Goal: Find specific page/section: Find specific page/section

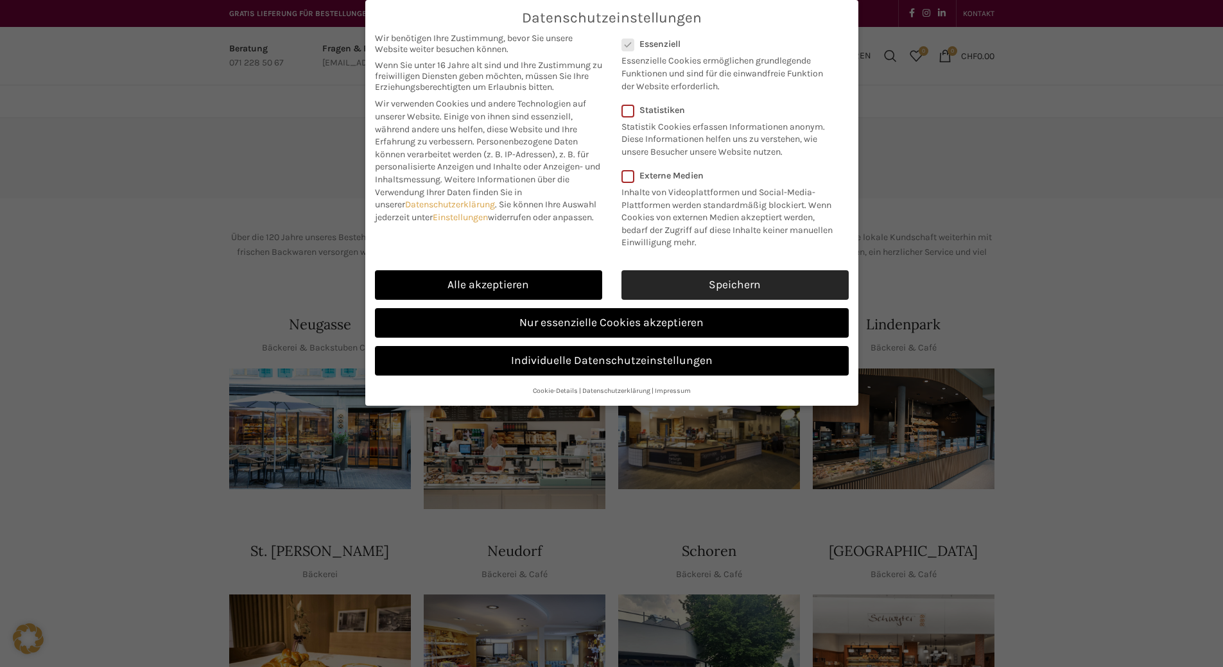
click at [689, 300] on link "Speichern" at bounding box center [734, 285] width 227 height 30
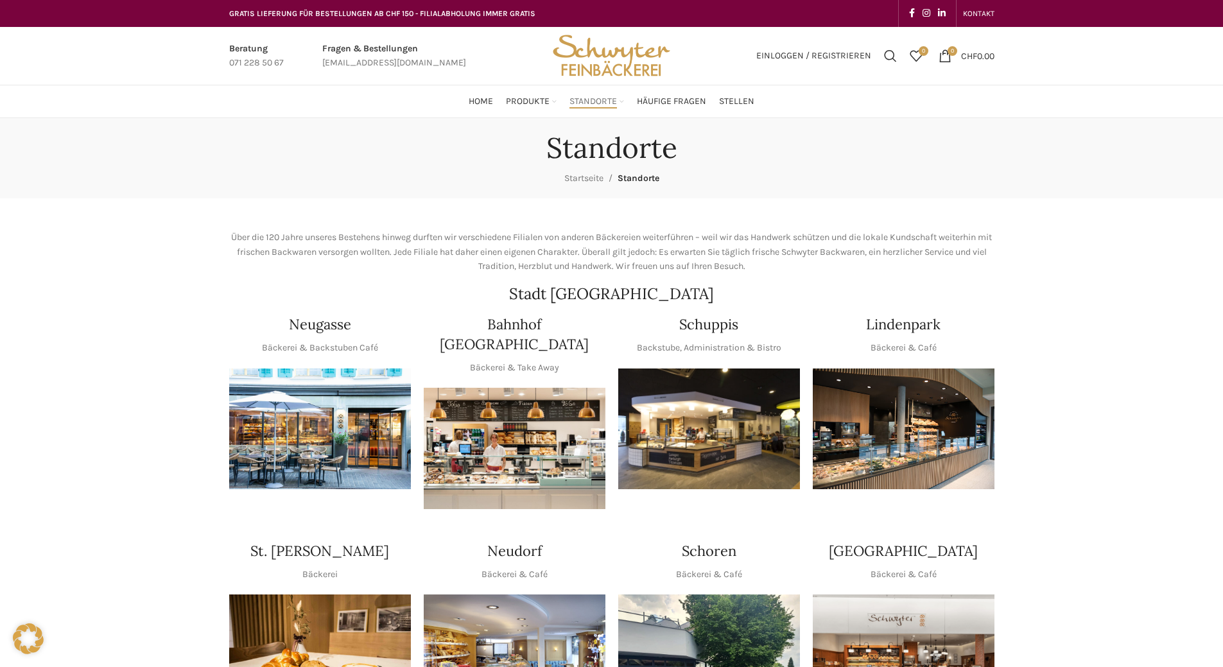
click at [767, 404] on img "1 / 1" at bounding box center [709, 428] width 182 height 121
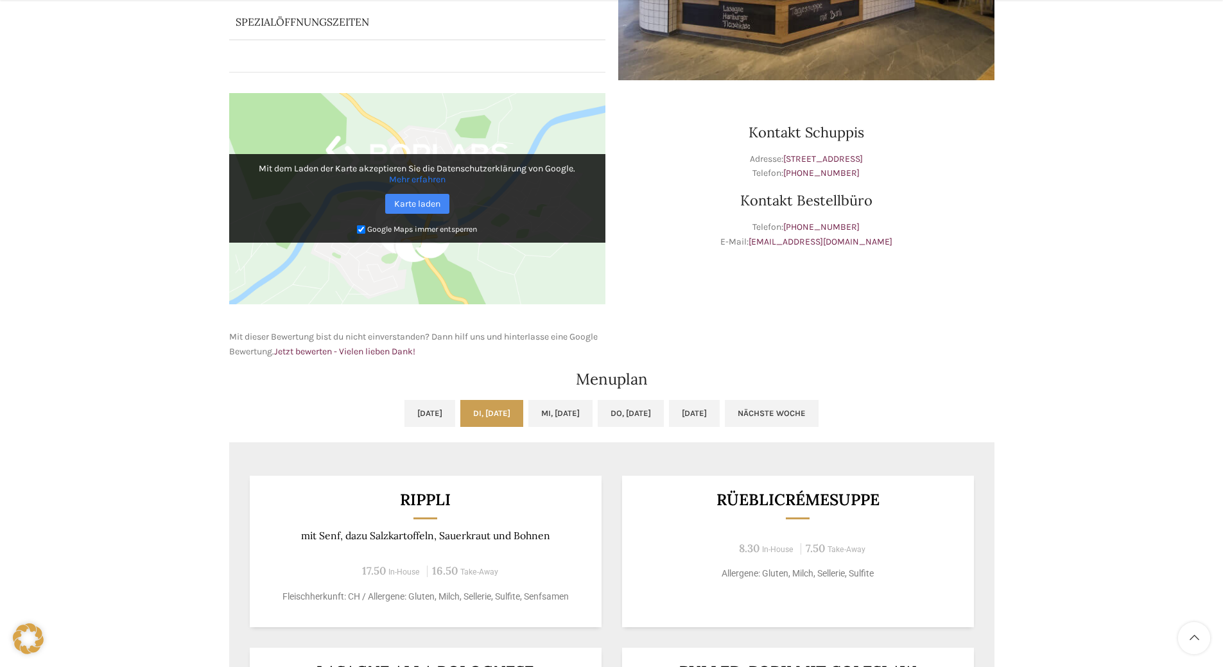
scroll to position [385, 0]
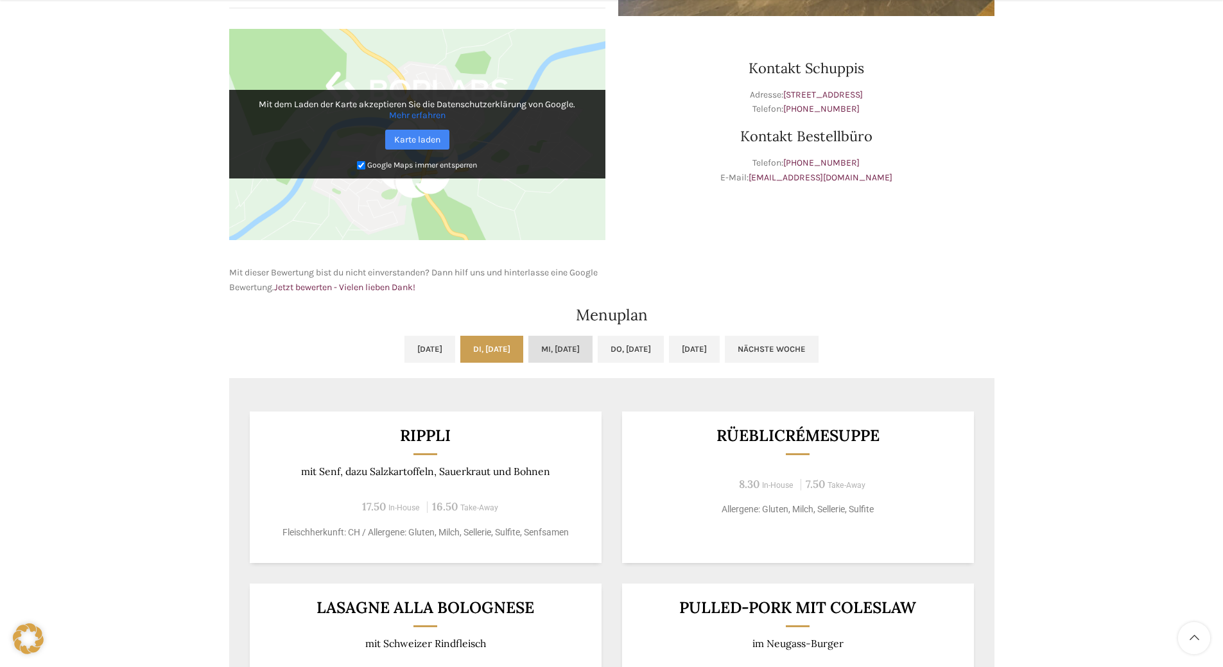
click at [577, 341] on link "Mi, [DATE]" at bounding box center [560, 349] width 64 height 27
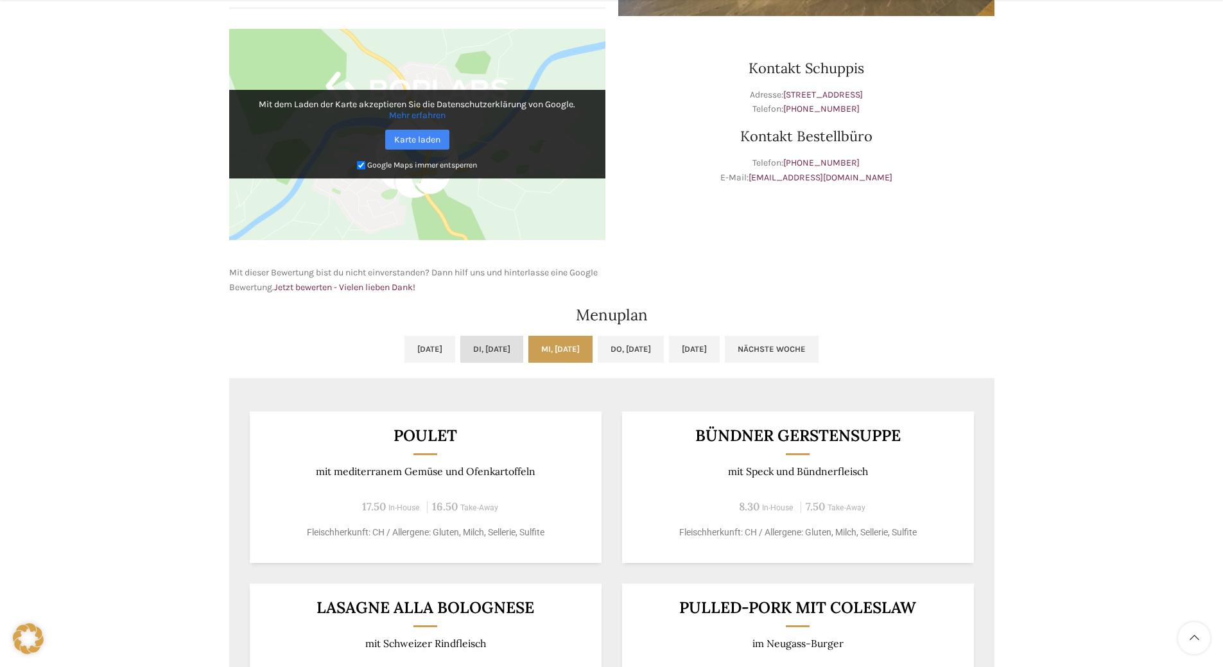
click at [499, 352] on link "Di, 30.09.2025" at bounding box center [491, 349] width 63 height 27
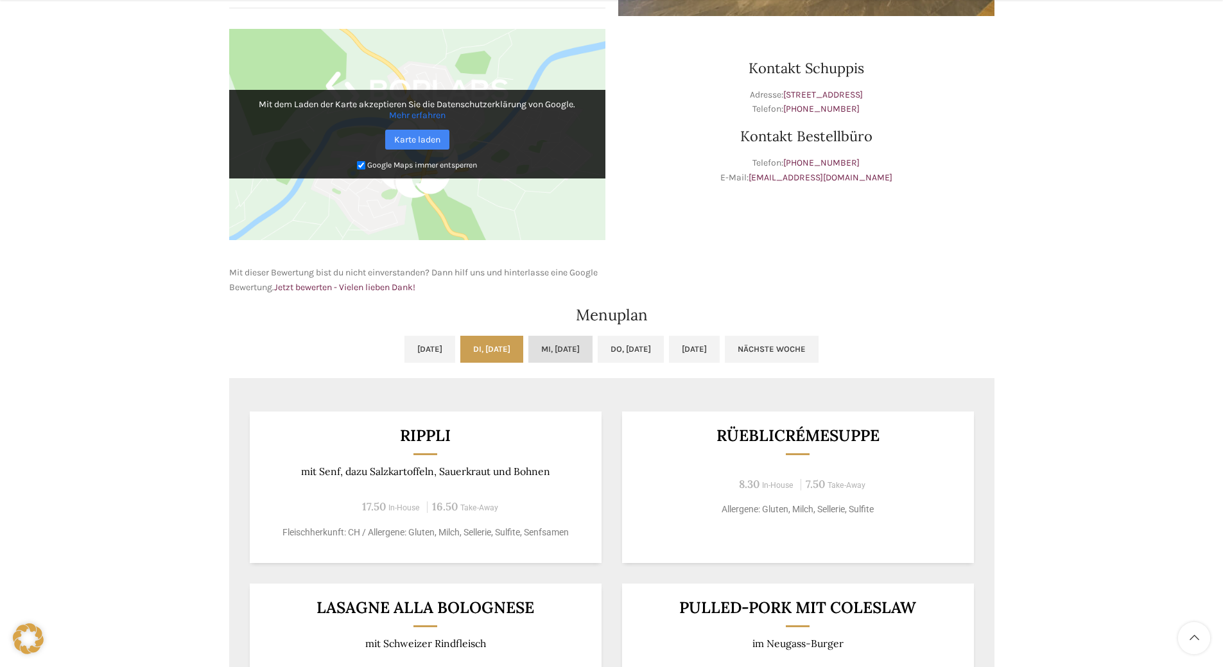
click at [556, 356] on link "Mi, 01.10.2025" at bounding box center [560, 349] width 64 height 27
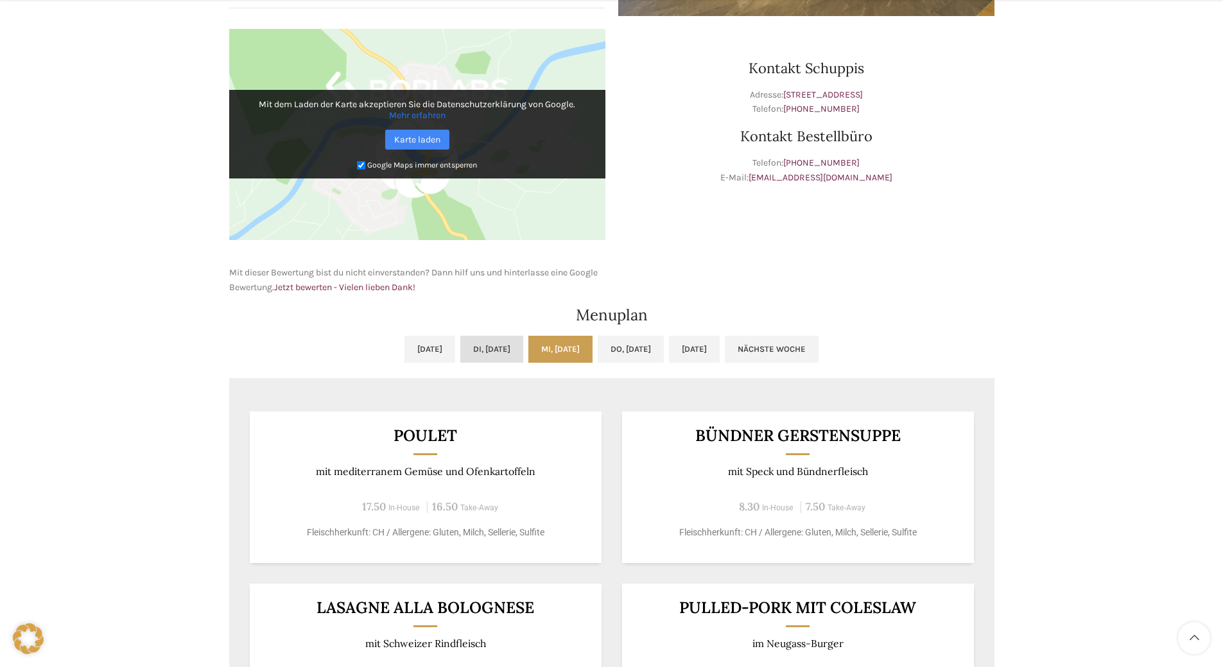
click at [497, 358] on link "Di, 30.09.2025" at bounding box center [491, 349] width 63 height 27
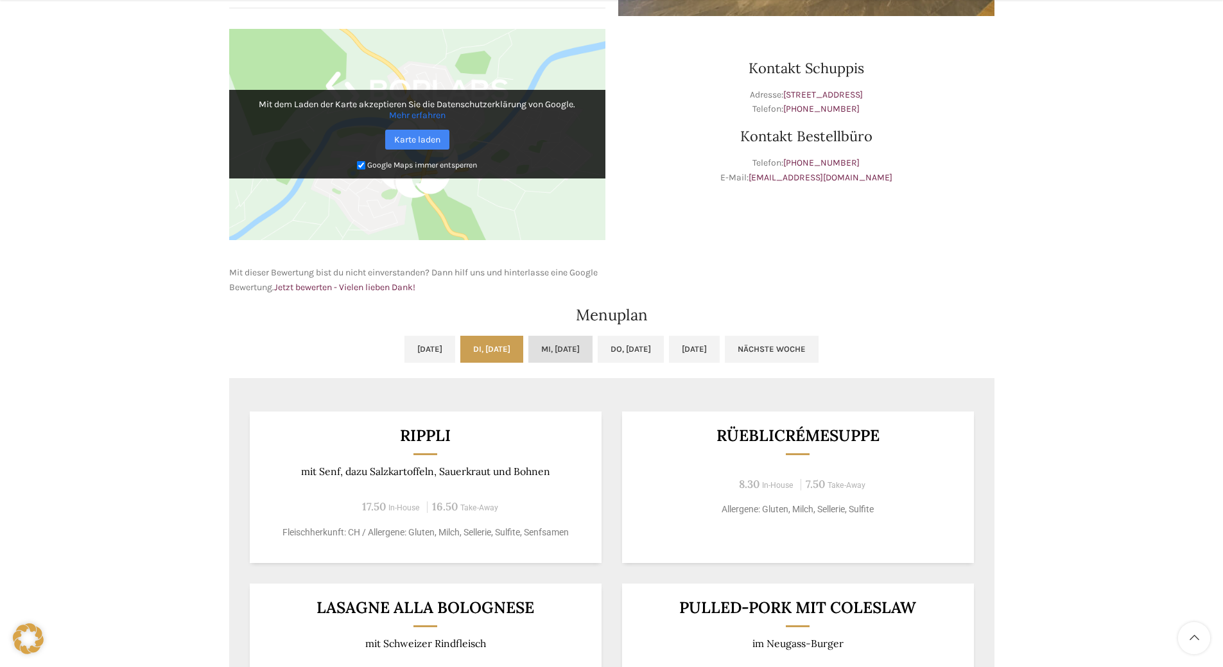
click at [540, 345] on link "Mi, 01.10.2025" at bounding box center [560, 349] width 64 height 27
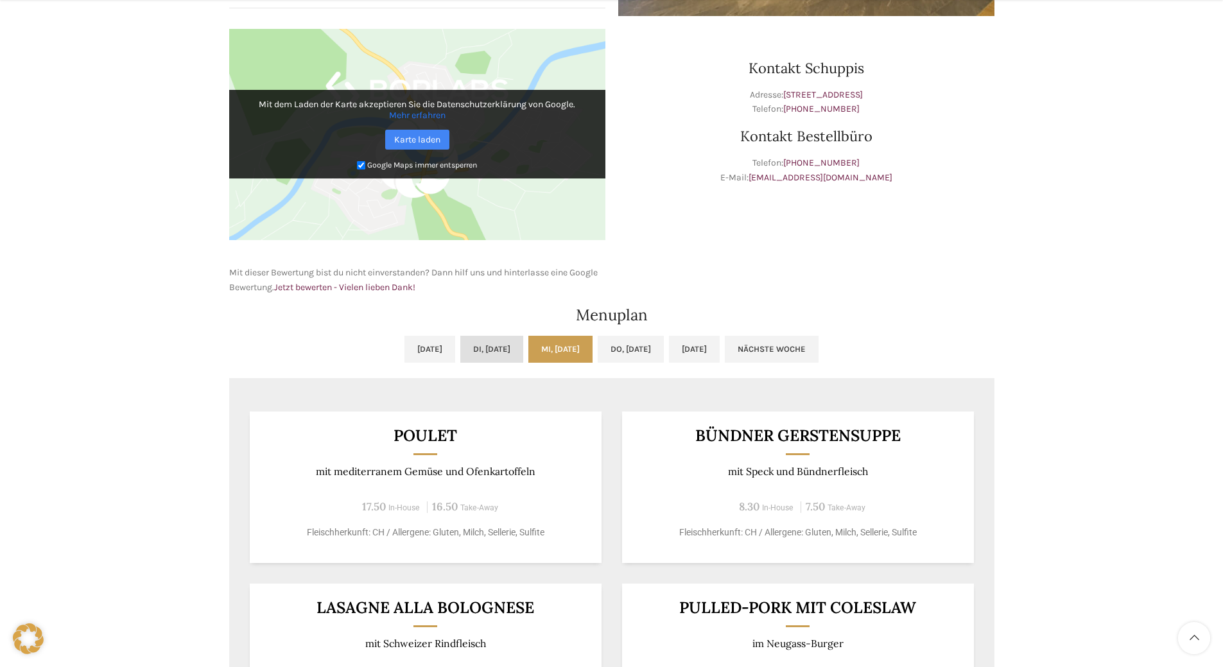
click at [509, 341] on link "Di, 30.09.2025" at bounding box center [491, 349] width 63 height 27
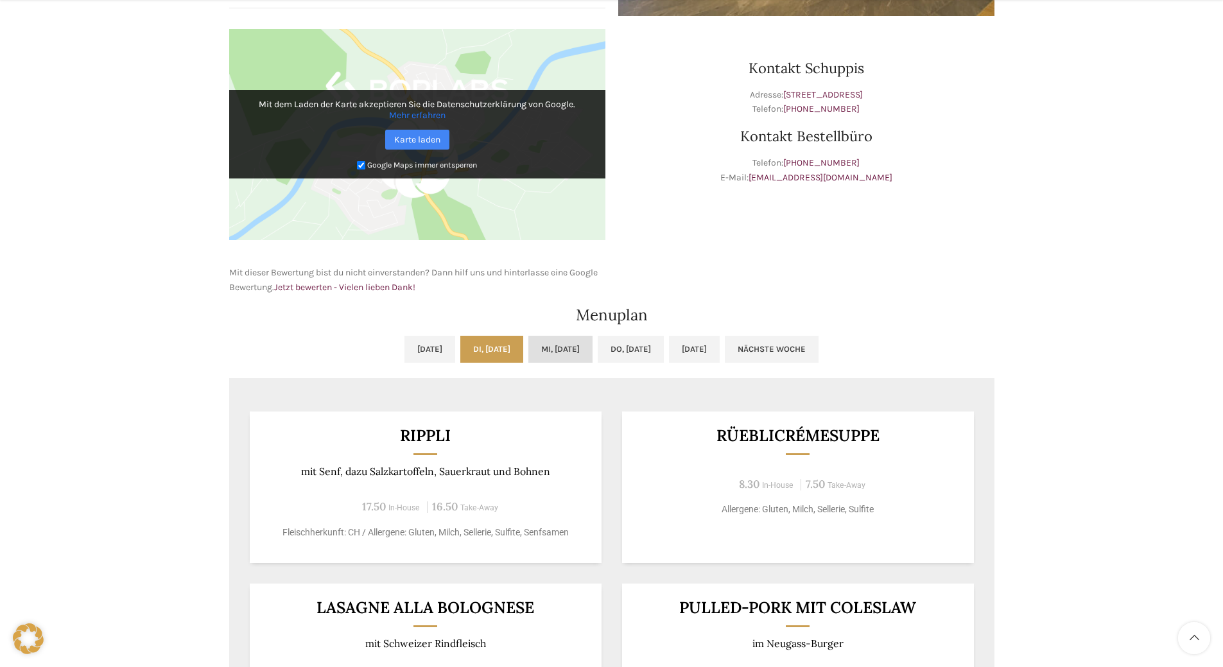
click at [546, 350] on link "Mi, 01.10.2025" at bounding box center [560, 349] width 64 height 27
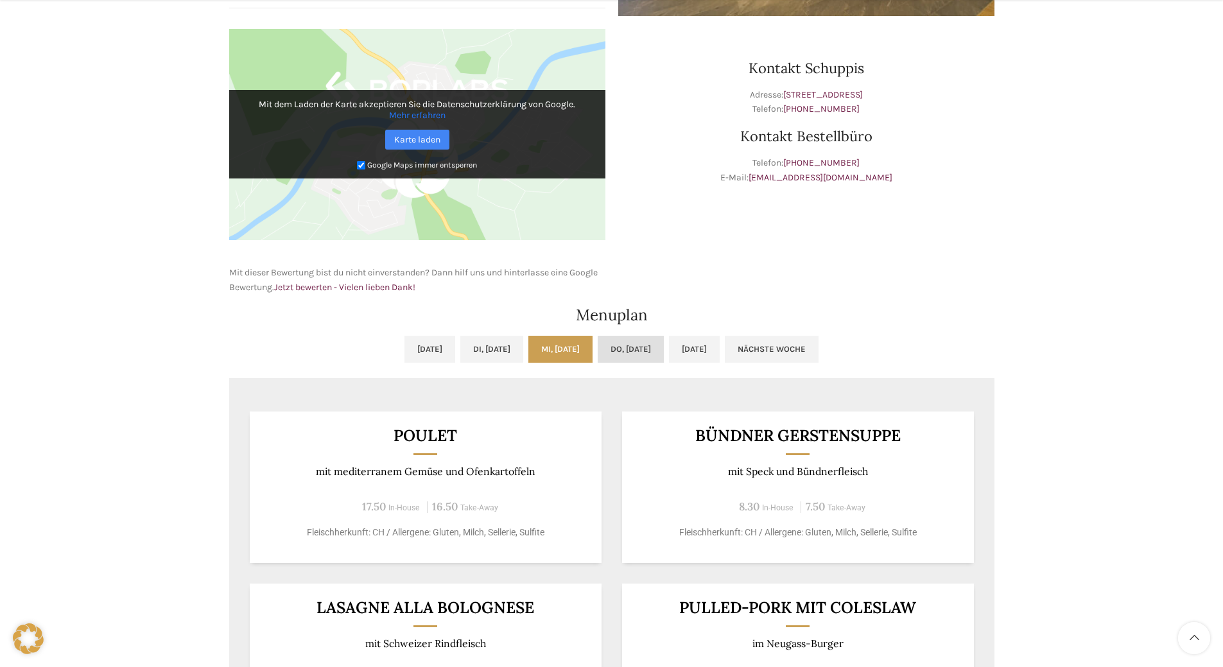
click at [658, 352] on link "Do, 02.10.2025" at bounding box center [631, 349] width 66 height 27
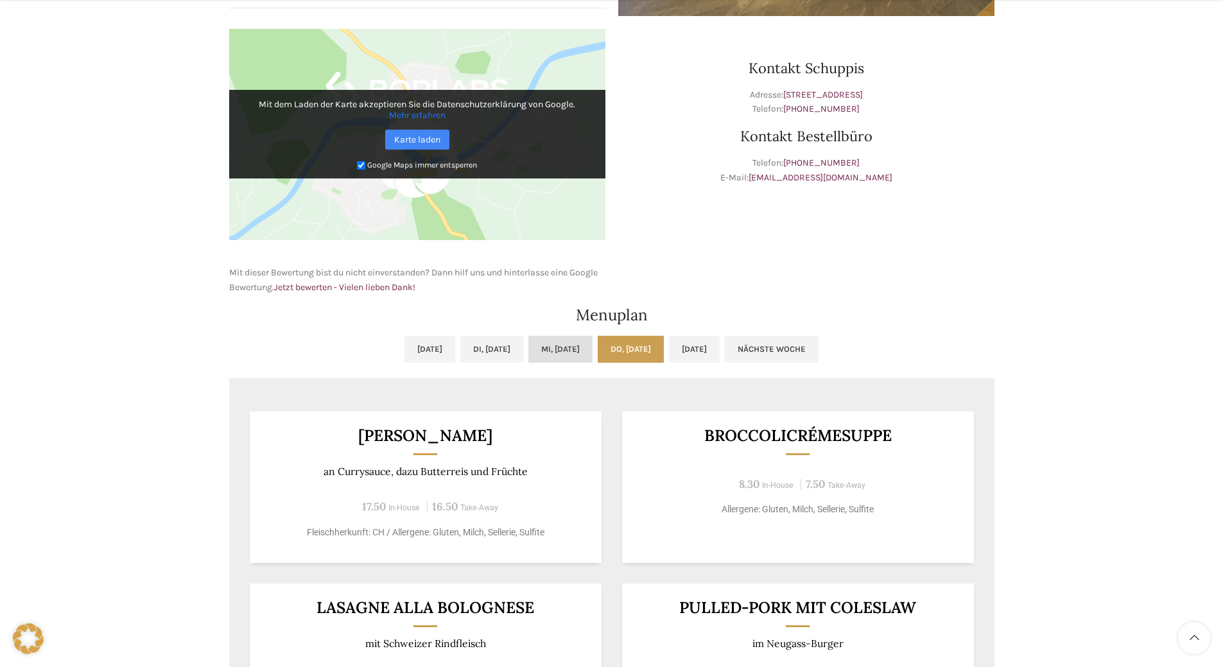
click at [575, 349] on link "Mi, 01.10.2025" at bounding box center [560, 349] width 64 height 27
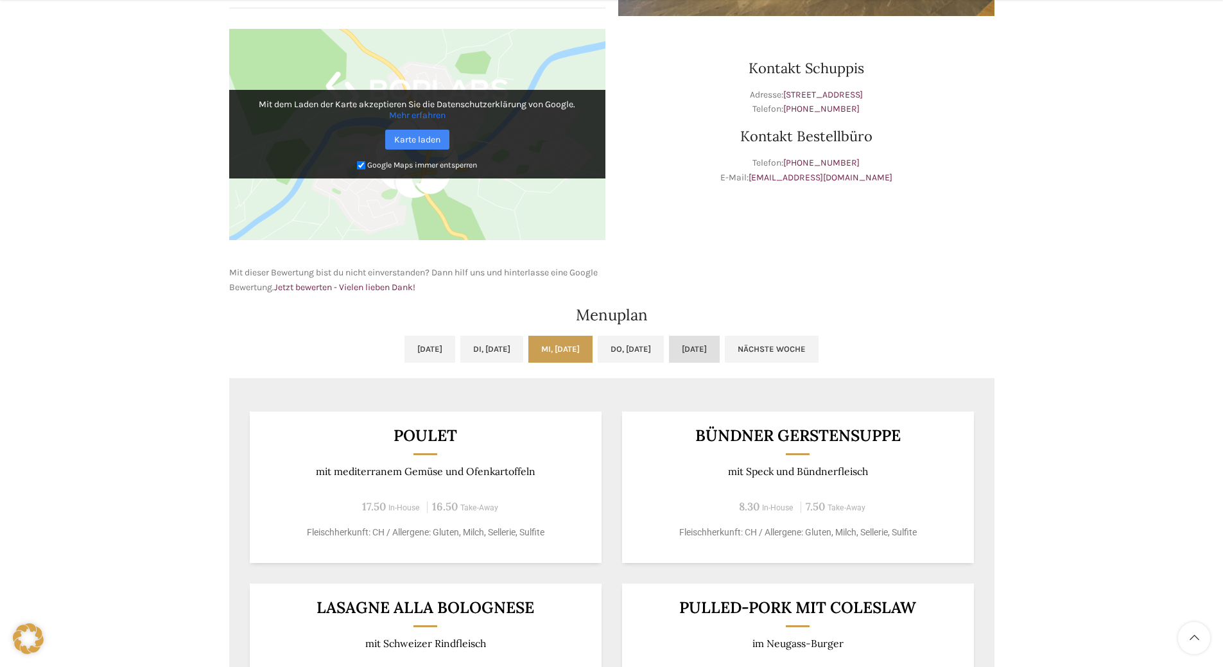
click at [720, 349] on link "Fr, 03.10.2025" at bounding box center [694, 349] width 51 height 27
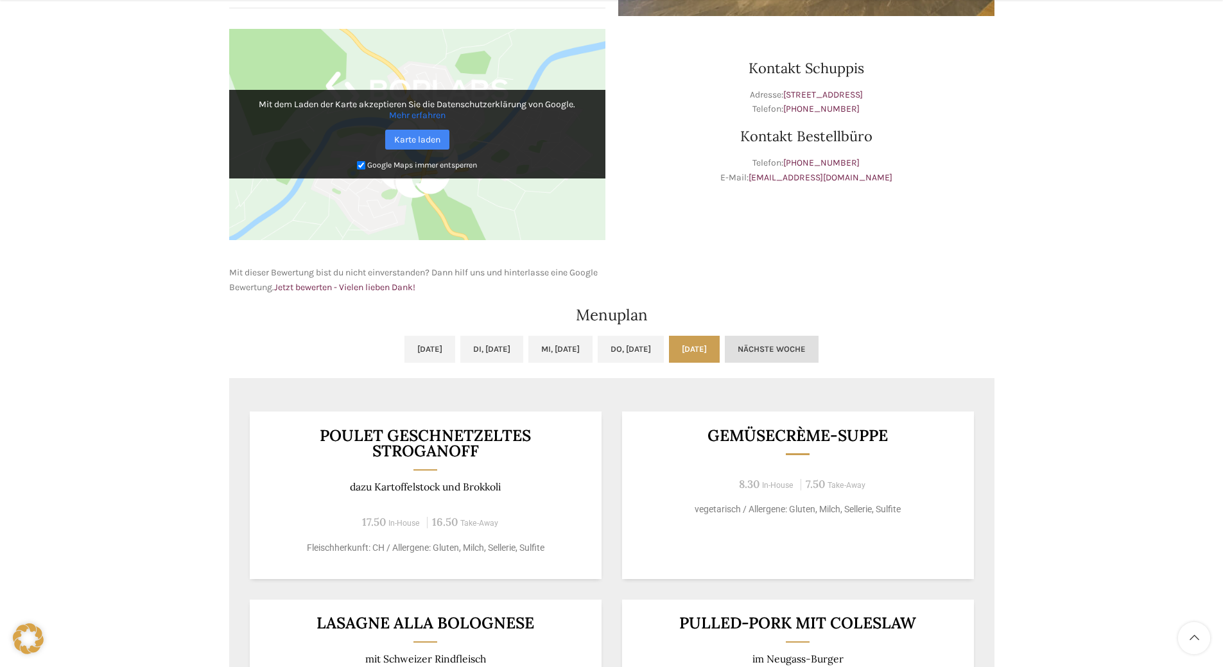
click at [818, 347] on link "Nächste Woche" at bounding box center [772, 349] width 94 height 27
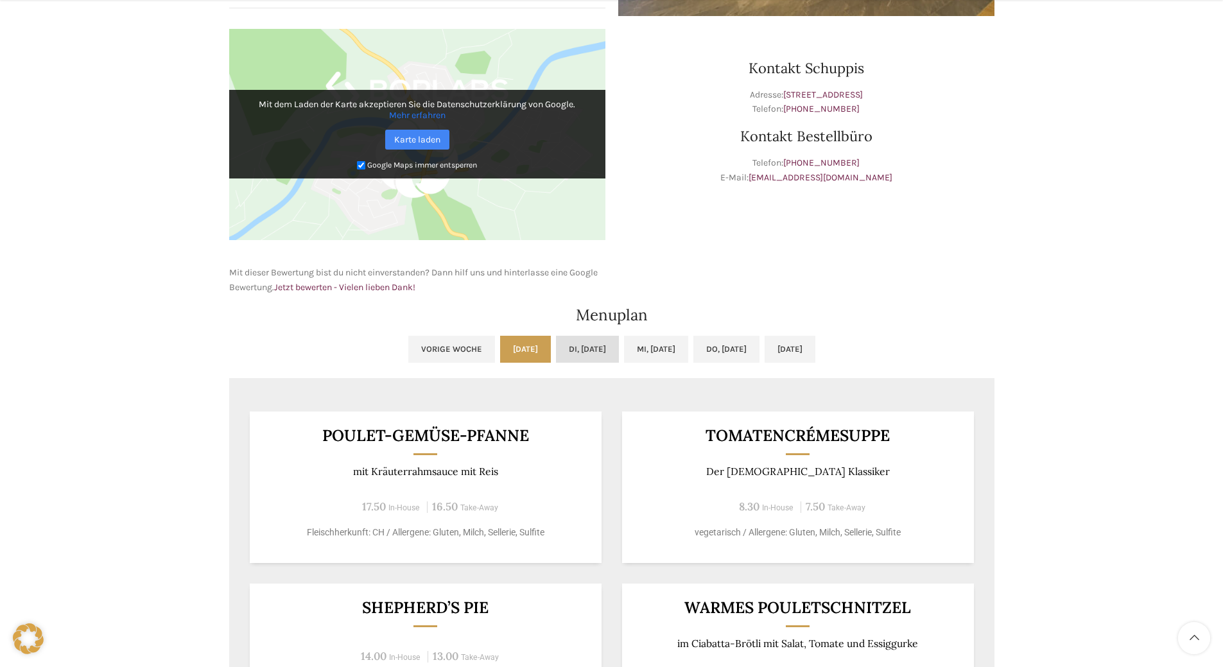
click at [564, 339] on link "Di, 07.10.2025" at bounding box center [587, 349] width 63 height 27
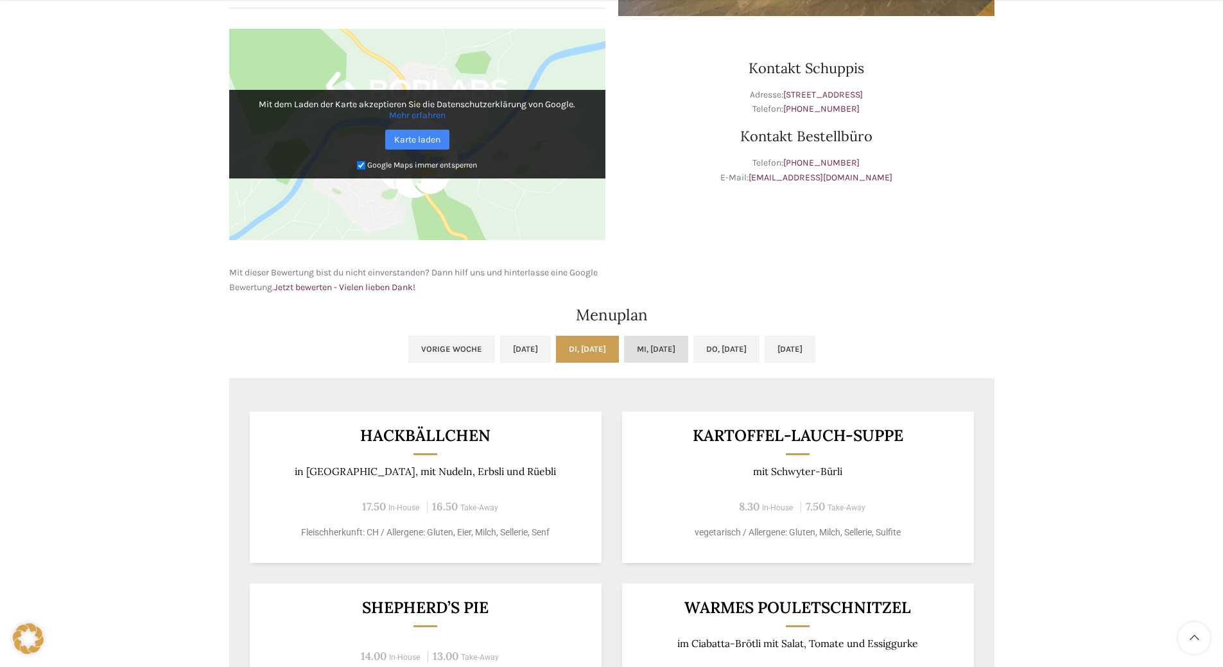
click at [650, 341] on link "Mi, 08.10.2025" at bounding box center [656, 349] width 64 height 27
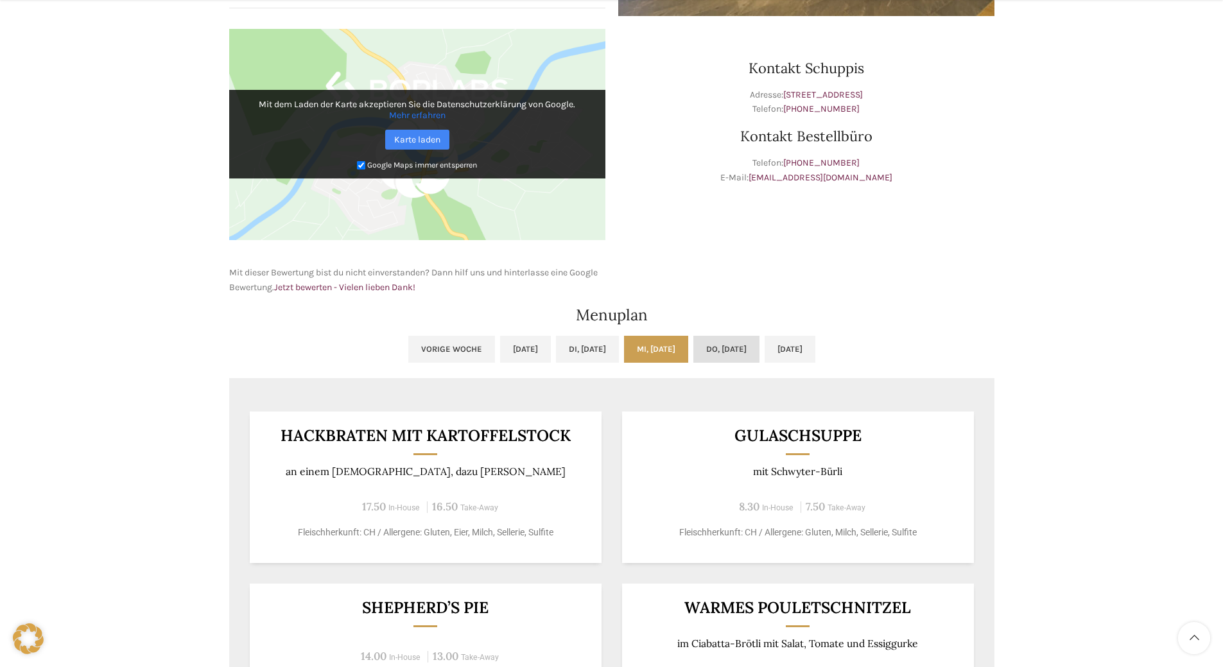
click at [729, 342] on link "Do, 09.10.2025" at bounding box center [726, 349] width 66 height 27
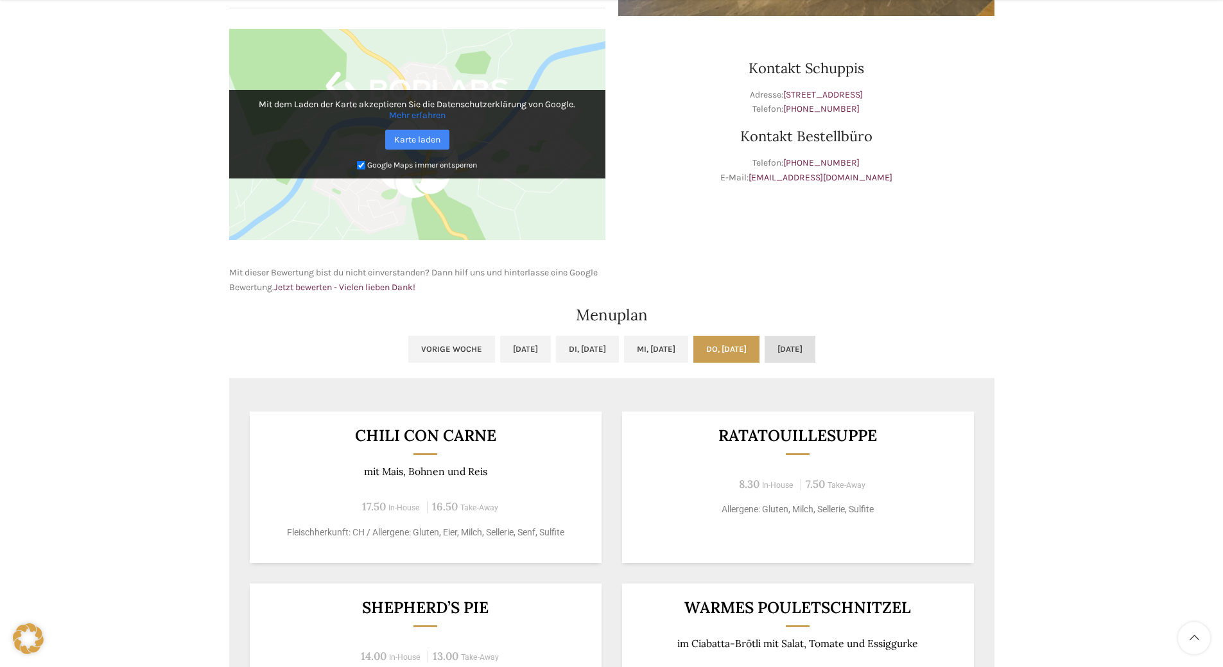
click at [815, 353] on link "Fr, 10.10.2025" at bounding box center [790, 349] width 51 height 27
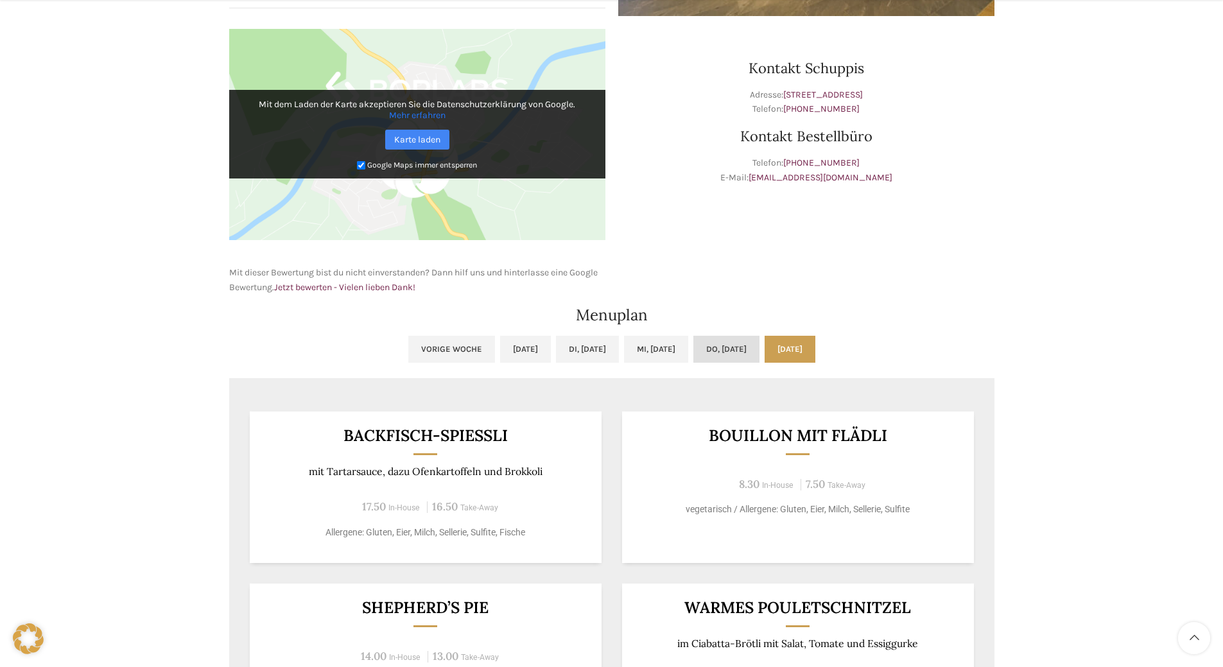
click at [727, 349] on link "Do, 09.10.2025" at bounding box center [726, 349] width 66 height 27
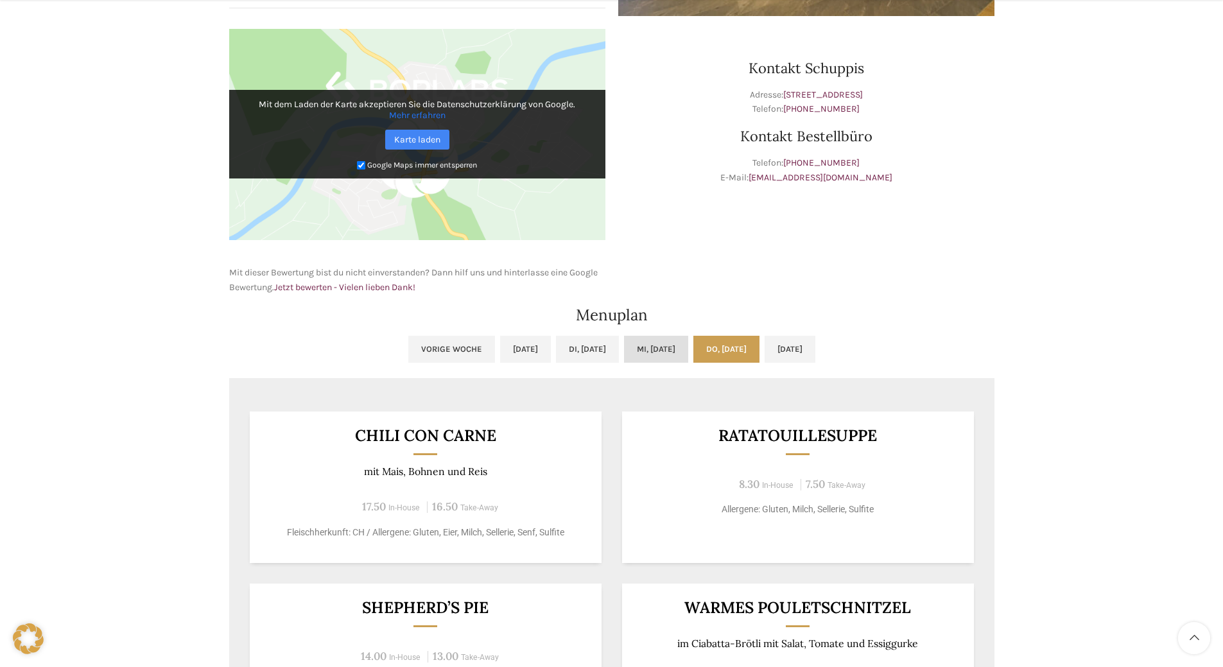
click at [648, 342] on link "Mi, 08.10.2025" at bounding box center [656, 349] width 64 height 27
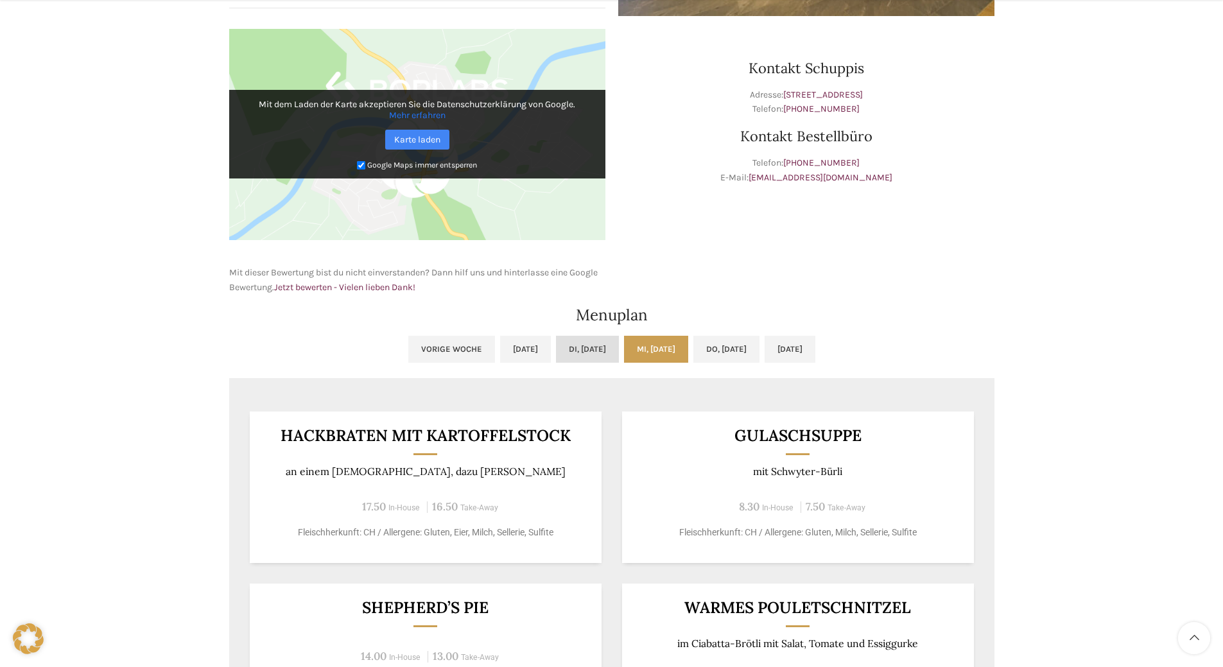
click at [560, 344] on link "Di, 07.10.2025" at bounding box center [587, 349] width 63 height 27
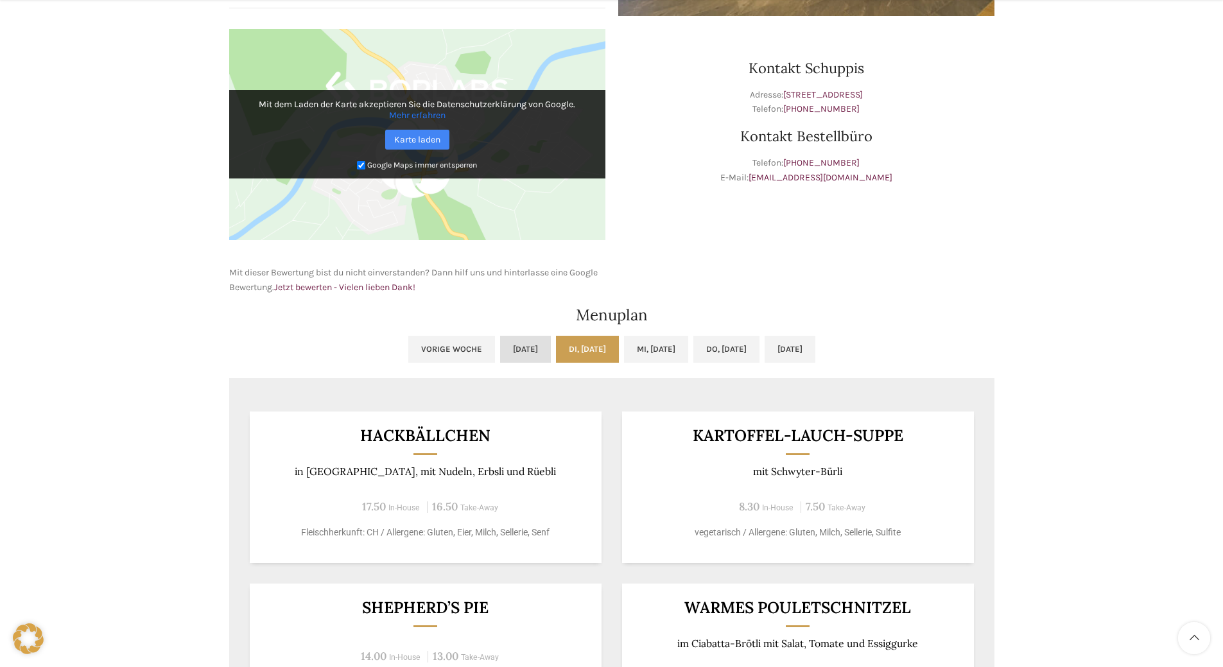
click at [505, 347] on link "Mo, 06.10.2025" at bounding box center [525, 349] width 51 height 27
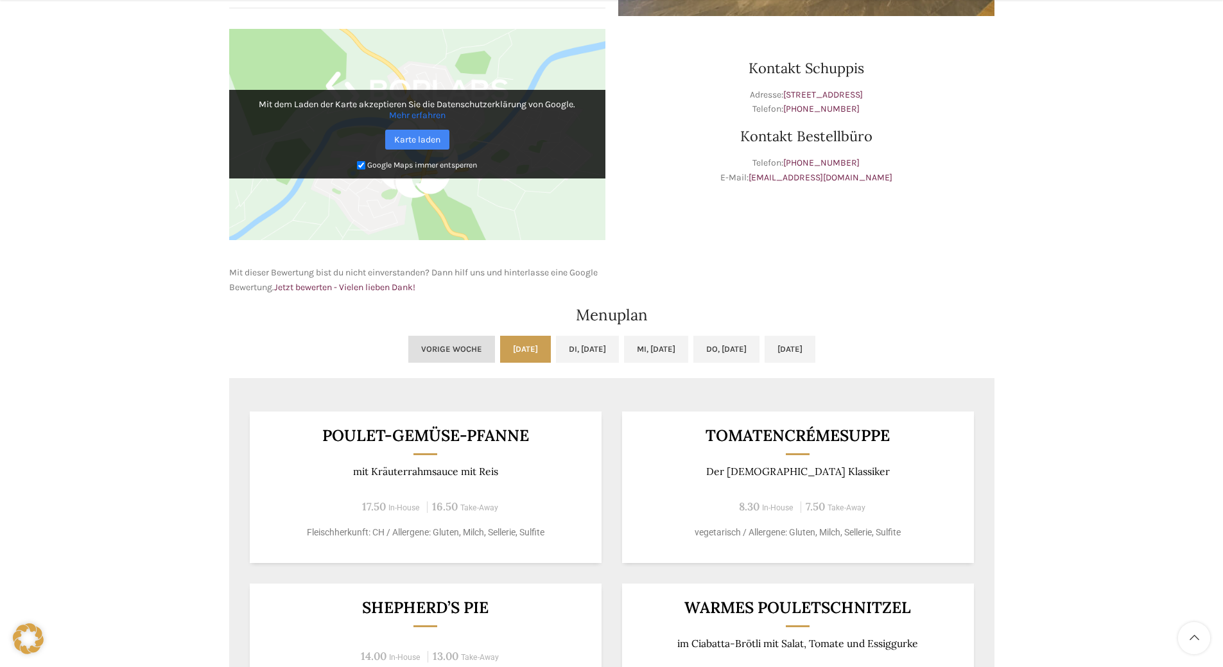
click at [434, 356] on link "Vorige Woche" at bounding box center [451, 349] width 87 height 27
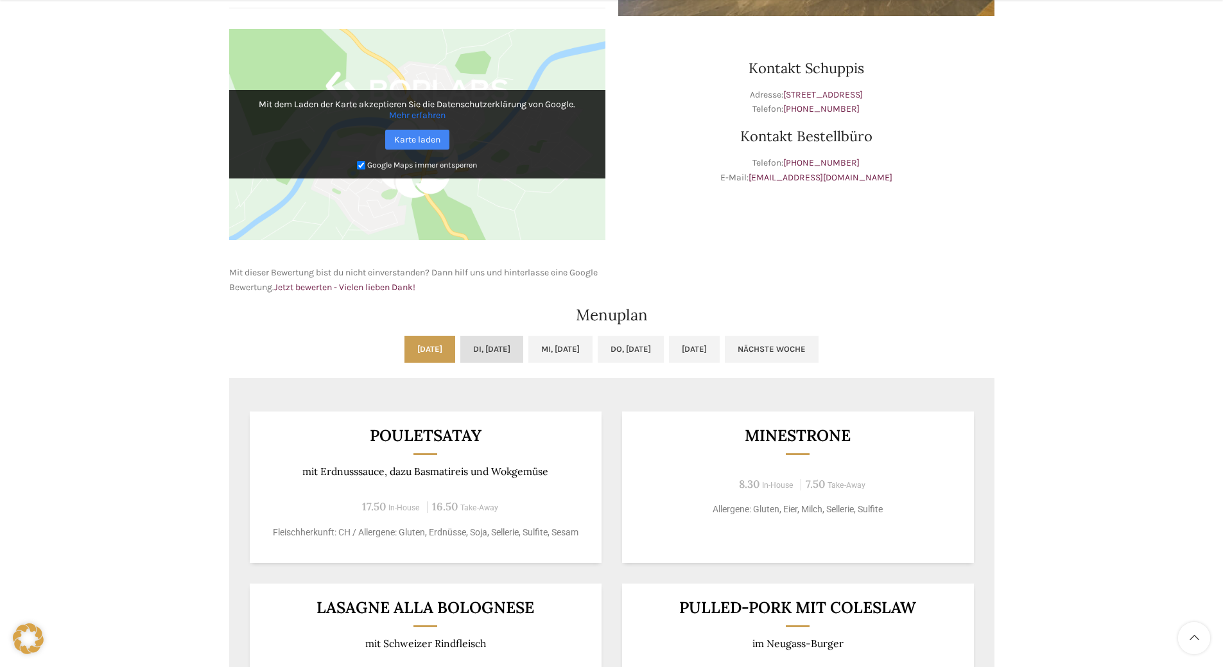
click at [484, 347] on link "Di, 30.09.2025" at bounding box center [491, 349] width 63 height 27
